Goal: Transaction & Acquisition: Purchase product/service

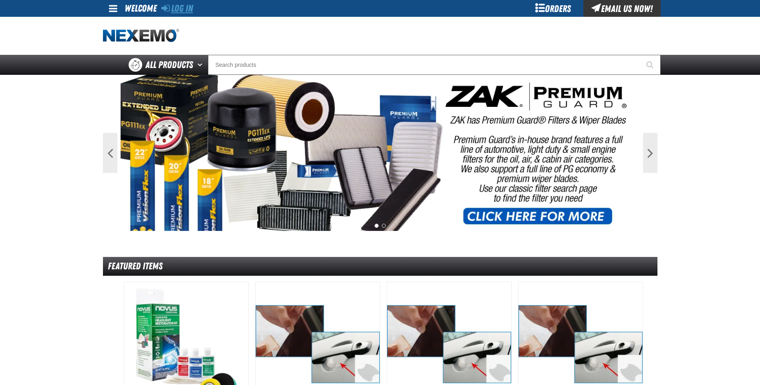
click at [184, 9] on link "Log In" at bounding box center [177, 8] width 32 height 11
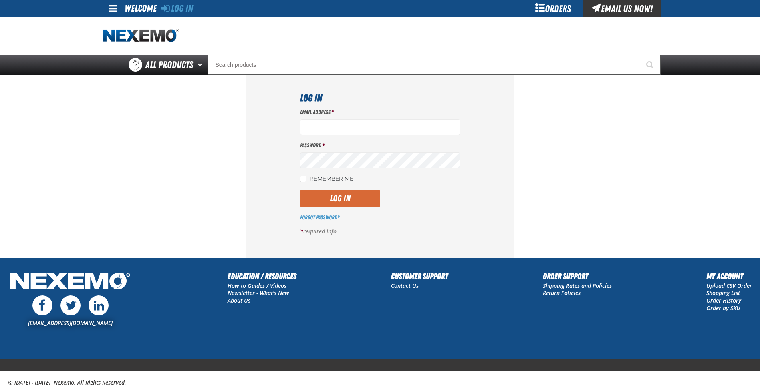
type input "[EMAIL_ADDRESS][DOMAIN_NAME]"
click at [343, 201] on button "Log In" at bounding box center [340, 199] width 80 height 18
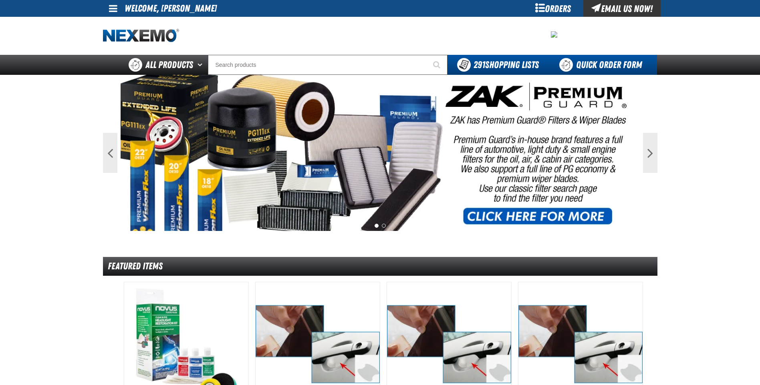
click at [601, 65] on link "Quick Order Form" at bounding box center [602, 65] width 109 height 20
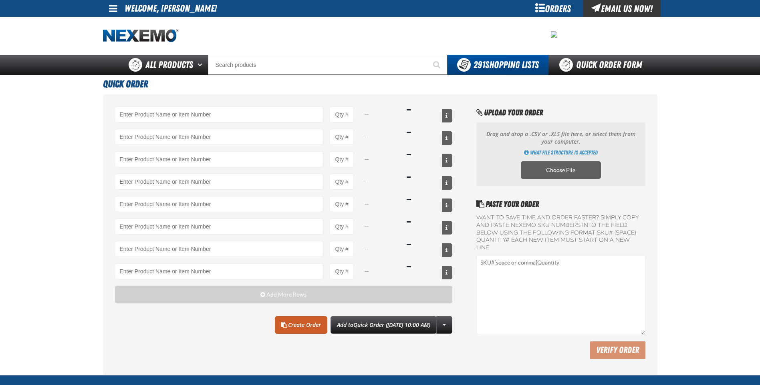
click at [551, 14] on div "Orders" at bounding box center [553, 8] width 60 height 17
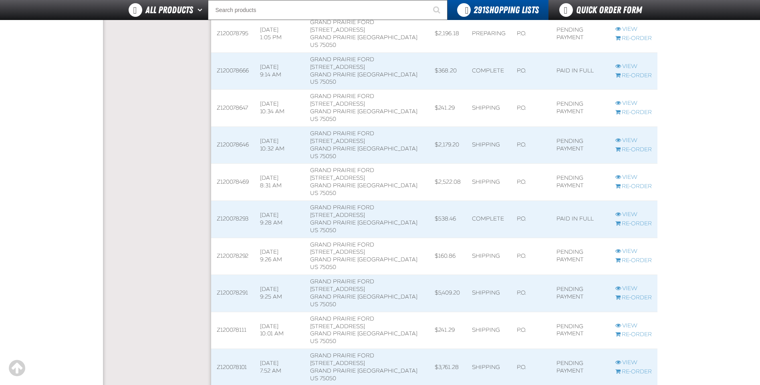
scroll to position [401, 0]
click at [630, 210] on link "View" at bounding box center [633, 212] width 36 height 8
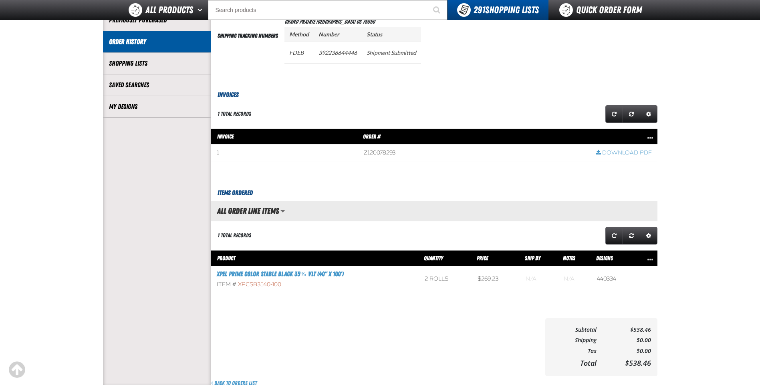
scroll to position [160, 0]
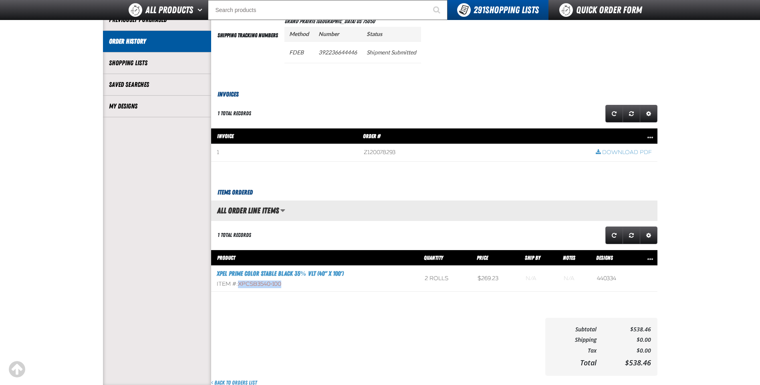
drag, startPoint x: 293, startPoint y: 286, endPoint x: 240, endPoint y: 285, distance: 52.9
click at [240, 285] on div "Item #: XPCSB3540-100" at bounding box center [315, 285] width 197 height 8
drag, startPoint x: 240, startPoint y: 285, endPoint x: 245, endPoint y: 283, distance: 5.6
copy span "XPCSB3540-100"
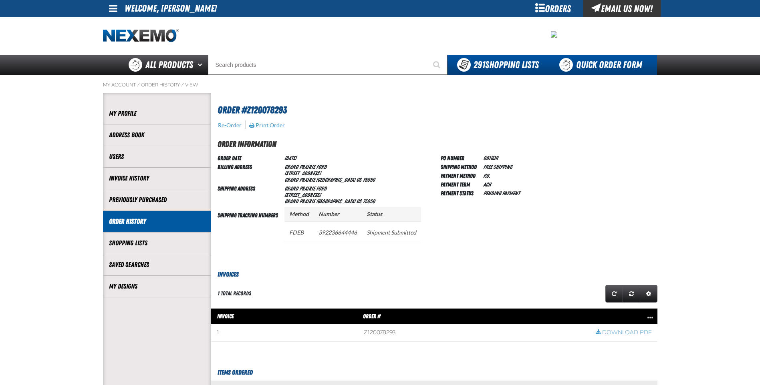
click at [608, 65] on link "Quick Order Form" at bounding box center [602, 65] width 109 height 20
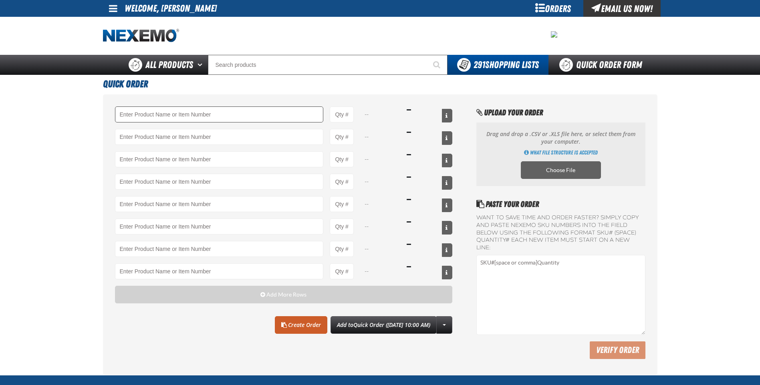
click at [160, 111] on input "Product" at bounding box center [219, 115] width 209 height 16
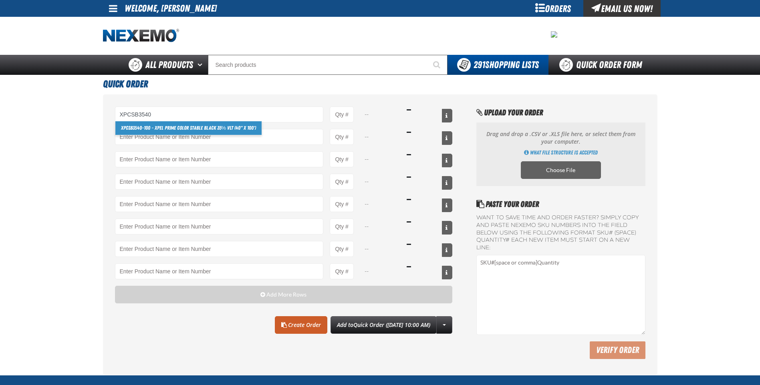
click at [236, 129] on link "XPCSB3540 -100 - XPEL PRIME Color Stable Black 35% VLT (40" x 100')" at bounding box center [188, 128] width 147 height 14
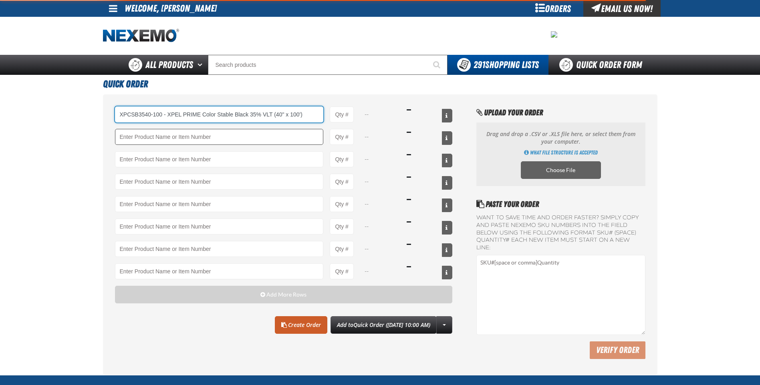
type input "XPCSB3540-100 - XPEL PRIME Color Stable Black 35% VLT (40&quot; x 100&#x27;)"
type input "1"
select select "roll"
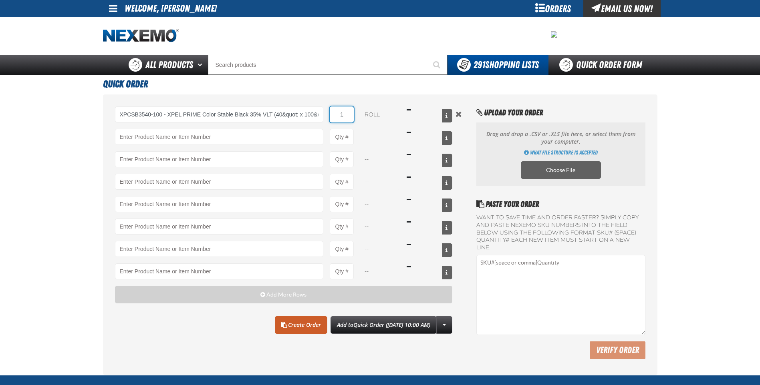
click at [350, 118] on input "1" at bounding box center [342, 115] width 24 height 16
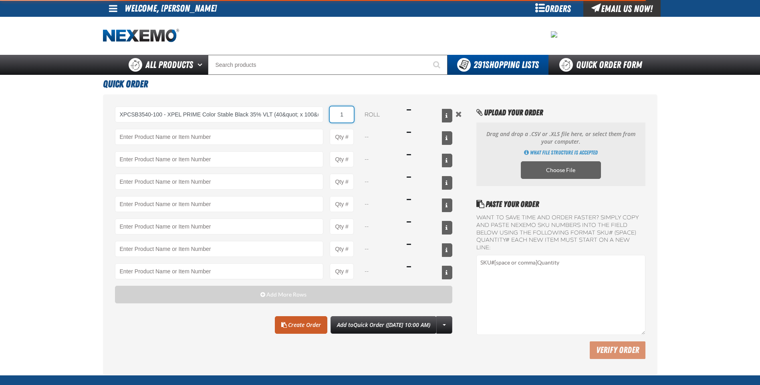
type input "XPCSB3540-100 - XPEL PRIME Color Stable Black 35% VLT (40&quot; x 100&#x27;)"
click at [350, 118] on input "1" at bounding box center [342, 115] width 24 height 16
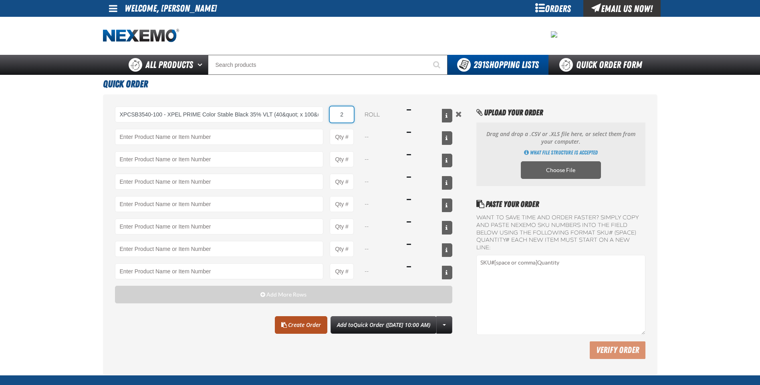
type input "2"
click at [302, 327] on link "Create Order" at bounding box center [301, 325] width 52 height 18
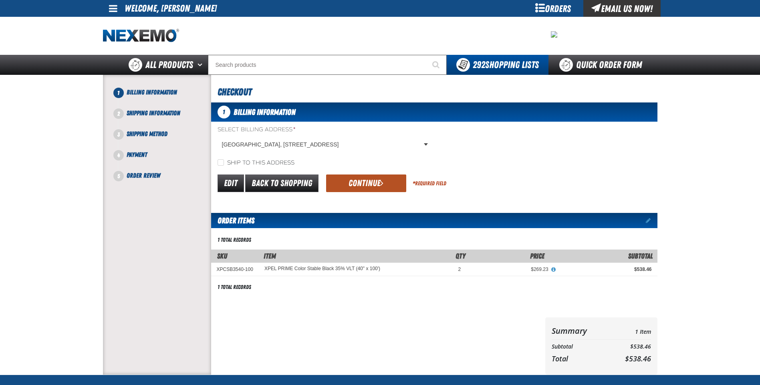
click at [364, 182] on button "Continue" at bounding box center [366, 184] width 80 height 18
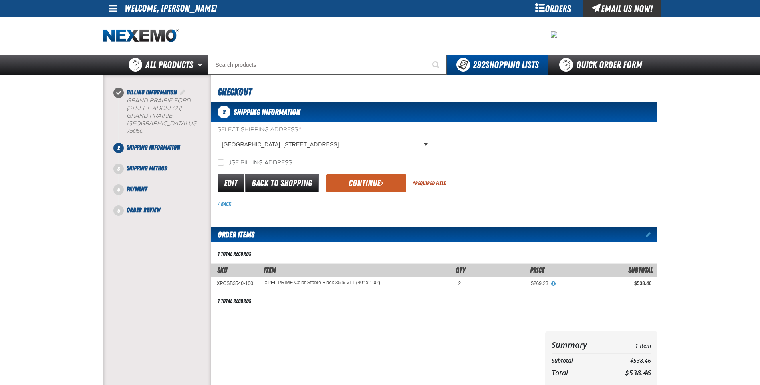
click at [364, 181] on button "Continue" at bounding box center [366, 184] width 80 height 18
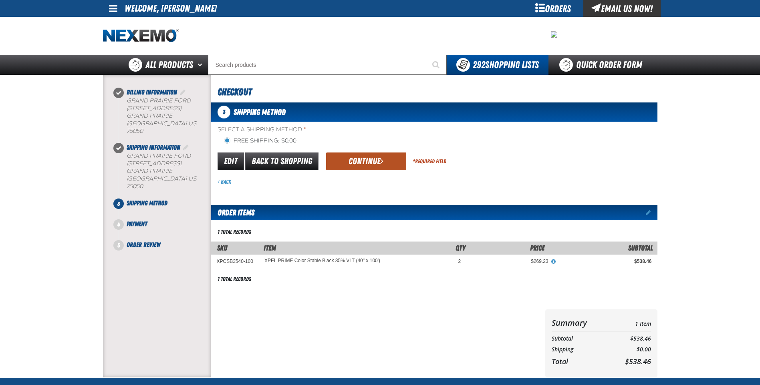
click at [369, 166] on button "Continue" at bounding box center [366, 162] width 80 height 18
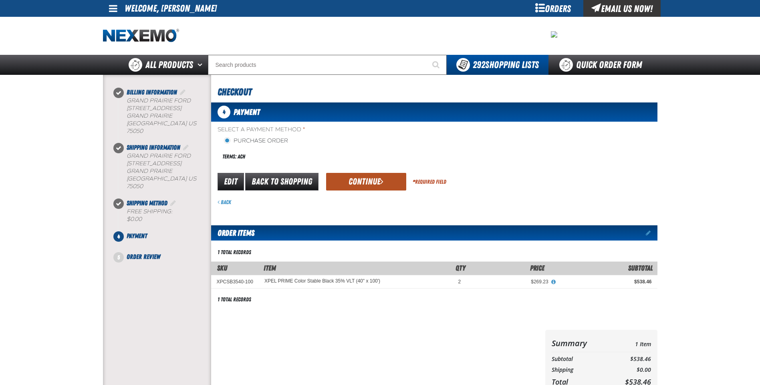
click at [362, 178] on button "Continue" at bounding box center [366, 182] width 80 height 18
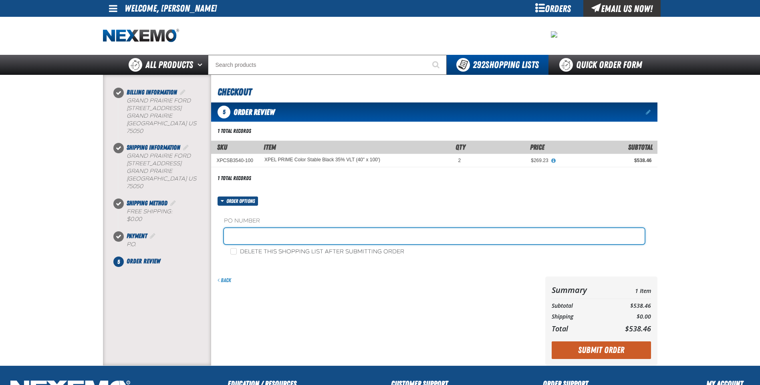
click at [303, 235] on input "text" at bounding box center [434, 236] width 421 height 16
type input "0905JR"
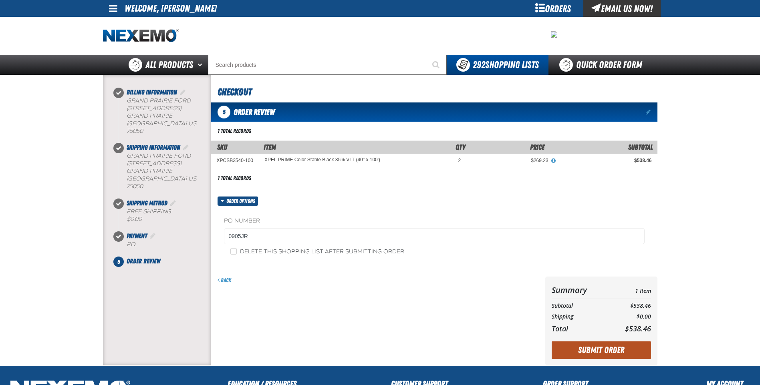
click at [602, 351] on button "Submit Order" at bounding box center [601, 351] width 99 height 18
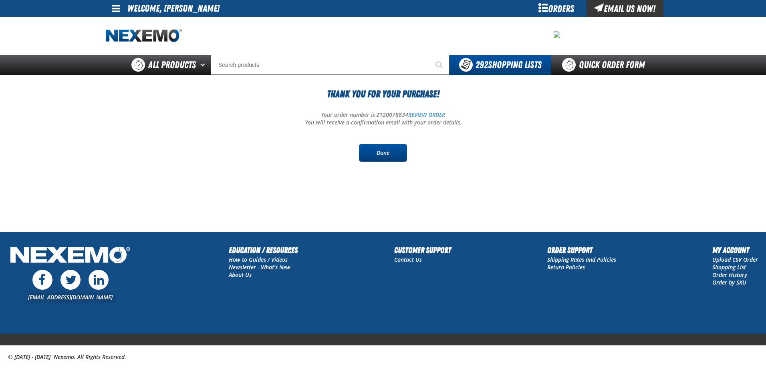
click at [381, 153] on link "Done" at bounding box center [383, 153] width 48 height 18
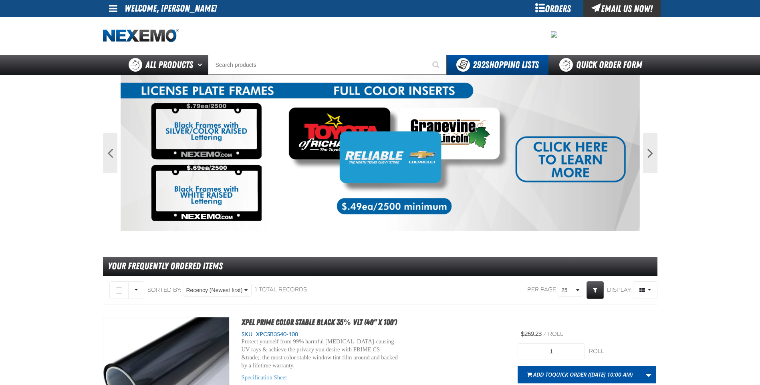
click at [51, 153] on main "Previous Next 1 2 Your Frequently Ordered Items" at bounding box center [380, 283] width 760 height 416
click at [34, 113] on main "Previous Next 1 2 Your Frequently Ordered Items" at bounding box center [380, 283] width 760 height 416
